Goal: Task Accomplishment & Management: Use online tool/utility

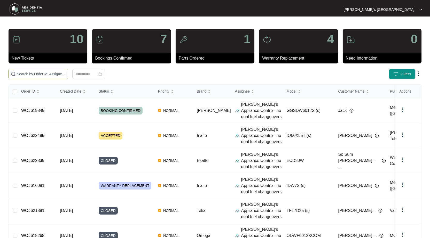
click at [52, 79] on span at bounding box center [38, 74] width 60 height 10
click at [51, 75] on input "text" at bounding box center [41, 74] width 49 height 6
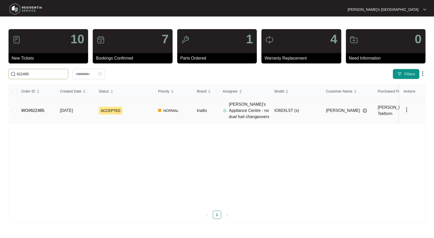
type input "622485"
click at [34, 113] on link "WO#622485" at bounding box center [32, 110] width 23 height 4
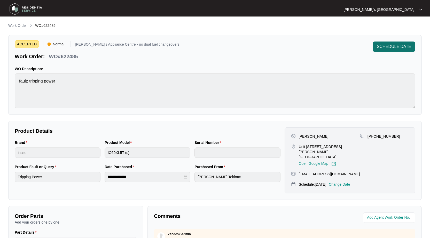
click at [399, 43] on button "SCHEDULE DATE" at bounding box center [394, 47] width 43 height 10
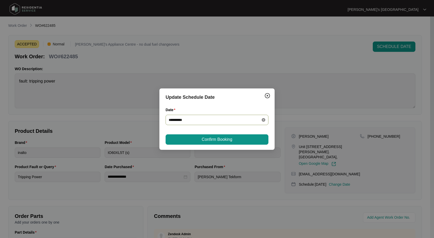
click at [263, 119] on icon "close-circle" at bounding box center [264, 120] width 4 height 4
drag, startPoint x: 249, startPoint y: 117, endPoint x: 253, endPoint y: 117, distance: 4.6
click at [250, 117] on div at bounding box center [217, 120] width 103 height 10
click at [263, 118] on div at bounding box center [217, 120] width 97 height 6
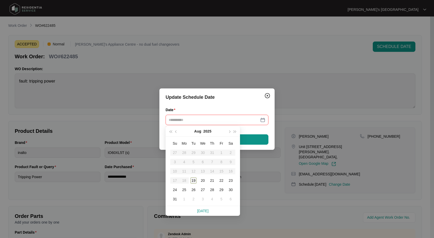
type input "**********"
click at [193, 181] on div "19" at bounding box center [193, 181] width 6 height 6
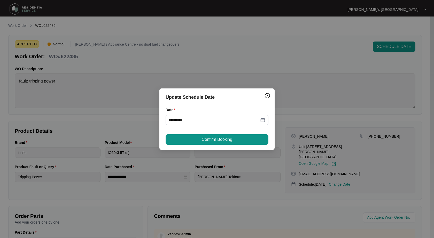
click at [239, 140] on button "Confirm Booking" at bounding box center [217, 140] width 103 height 10
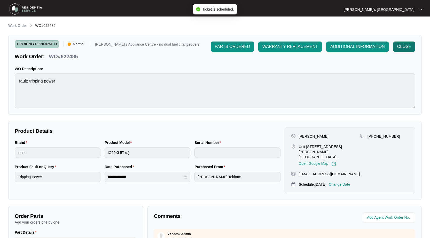
click at [395, 49] on button "CLOSE" at bounding box center [404, 47] width 22 height 10
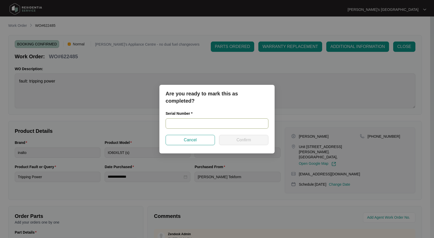
click at [204, 123] on input "text" at bounding box center [217, 124] width 103 height 10
paste input "91232700143"
type input "91232700143"
click at [243, 137] on span "Confirm" at bounding box center [243, 140] width 14 height 6
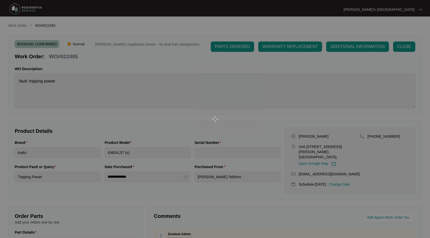
type input "91232700143"
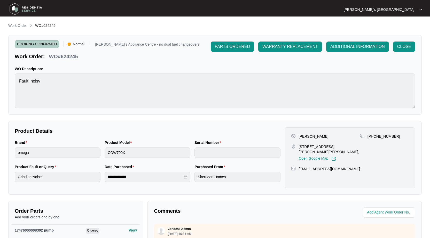
scroll to position [104, 0]
